Goal: Feedback & Contribution: Contribute content

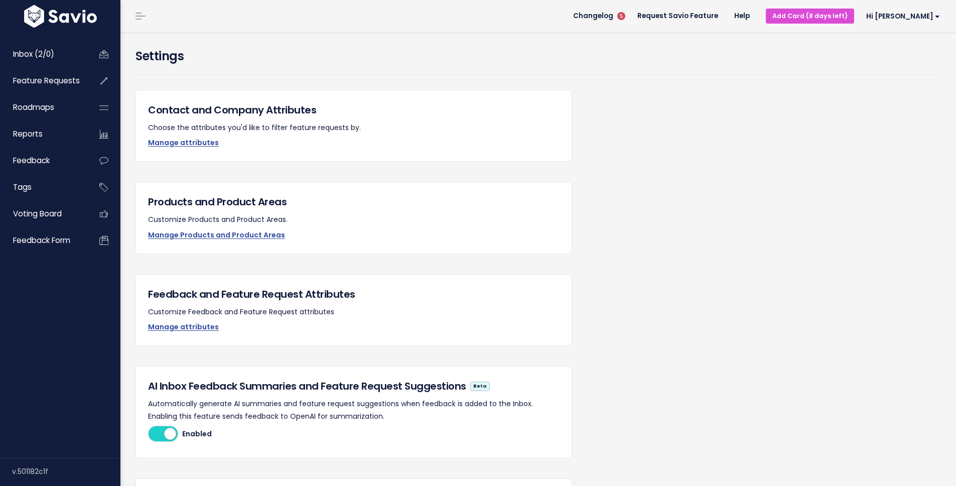
click at [214, 90] on div "Contact and Company Attributes Choose the attributes you'd like to filter featu…" at bounding box center [353, 126] width 436 height 72
click at [207, 81] on div "Settings" at bounding box center [538, 68] width 820 height 43
click at [31, 73] on link "Feature Requests" at bounding box center [43, 80] width 81 height 23
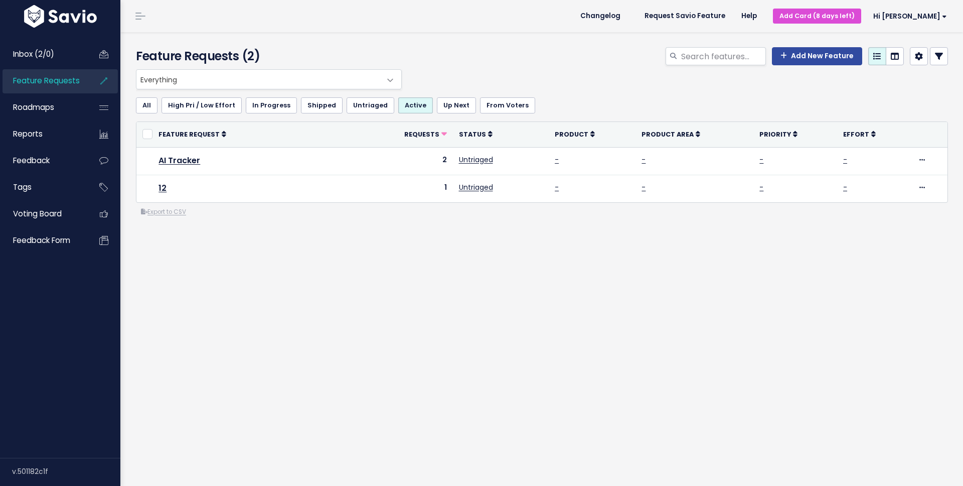
click at [360, 349] on div "Feature Requests (2) Add New Feature Everything Any Product: Any Product Area A…" at bounding box center [541, 259] width 843 height 454
click at [359, 314] on div "Feature Requests (2) Add New Feature Everything Any Product: Any Product Area A…" at bounding box center [541, 259] width 843 height 454
click at [357, 313] on div "Feature Requests (2) Add New Feature Everything Any Product: Any Product Area A…" at bounding box center [541, 259] width 843 height 454
click at [816, 56] on link "Add New Feature" at bounding box center [817, 56] width 90 height 18
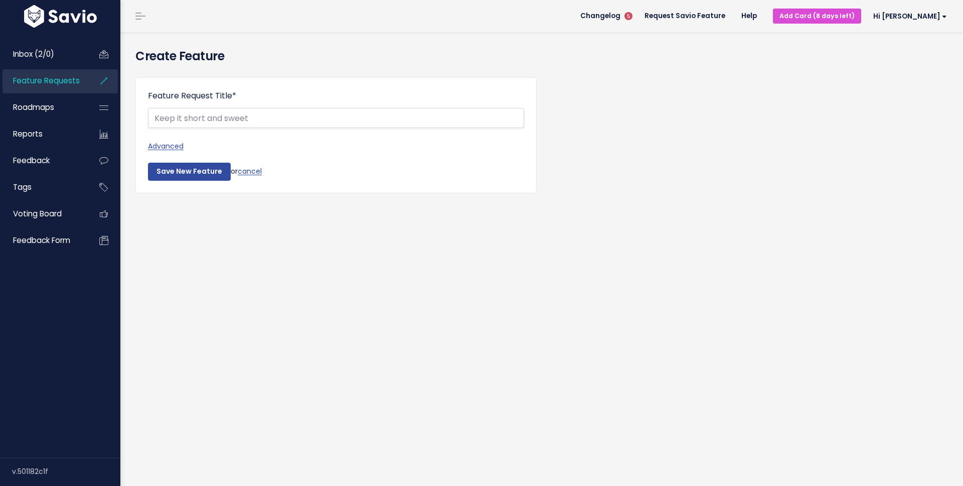
click at [181, 129] on fieldset "Feature Request Title *" at bounding box center [336, 115] width 376 height 50
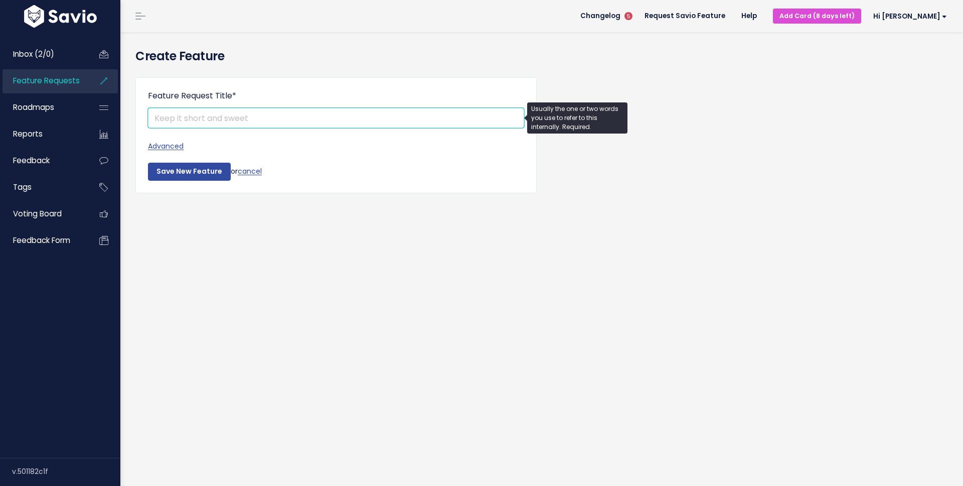
click at [182, 123] on input "Feature Request Title *" at bounding box center [336, 118] width 376 height 20
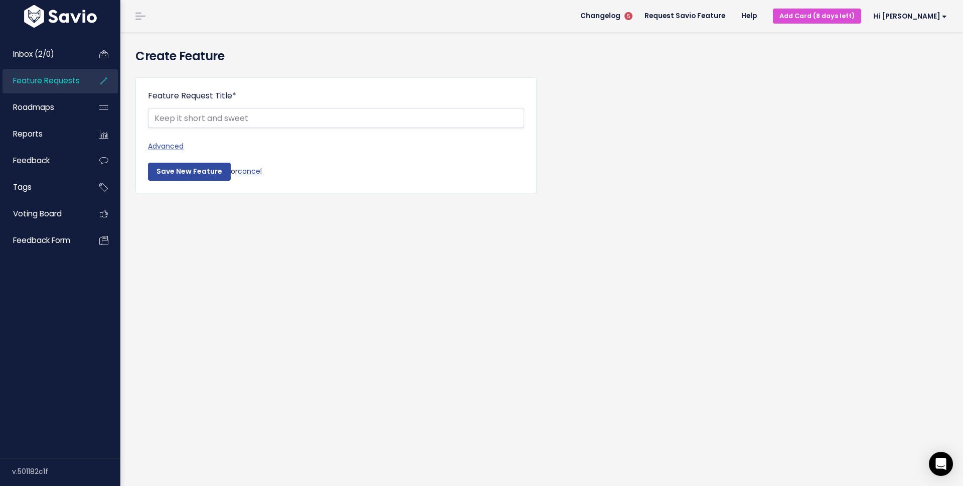
click at [338, 258] on div "Create Feature Feature Request Title * Advanced Description | | | | A brief des…" at bounding box center [541, 259] width 843 height 454
click at [47, 60] on link "Inbox (2/0)" at bounding box center [43, 54] width 81 height 23
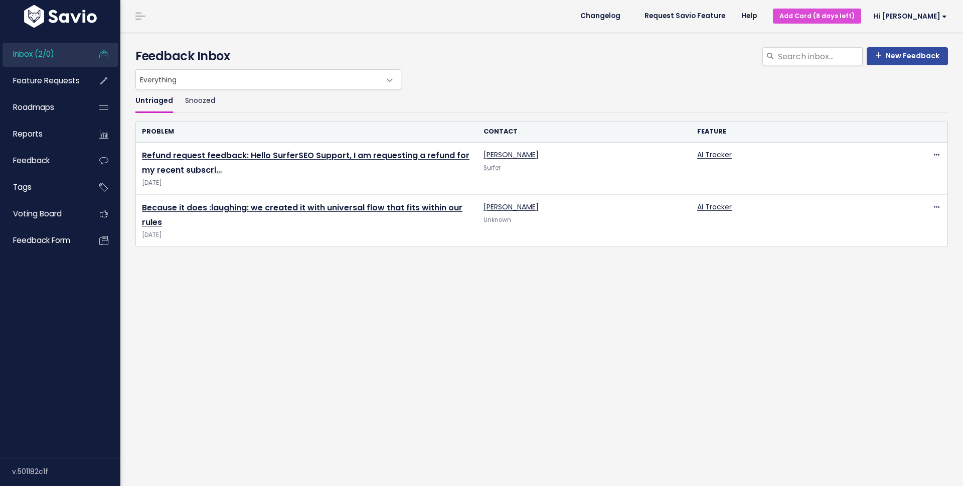
click at [275, 297] on div "Untriaged Snoozed Problem Contact Feature Refund request feedback: Hello Surfer…" at bounding box center [542, 208] width 828 height 238
click at [130, 118] on div "Untriaged Snoozed Problem Contact Feature Refund request feedback: Hello Surfer…" at bounding box center [542, 208] width 828 height 238
